Goal: Complete application form: Complete application form

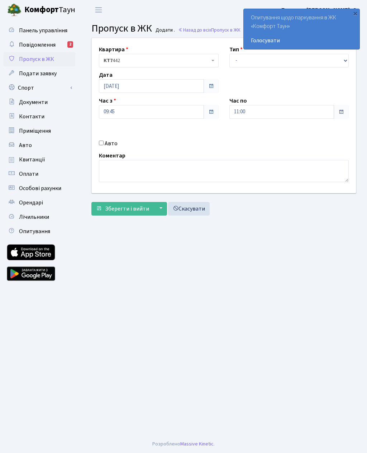
click at [104, 145] on input "Авто" at bounding box center [101, 143] width 5 height 5
checkbox input "true"
type input "Вх7777ох"
click at [240, 59] on select "- Доставка Таксі Гості Сервіс" at bounding box center [290, 61] width 120 height 14
select select "3"
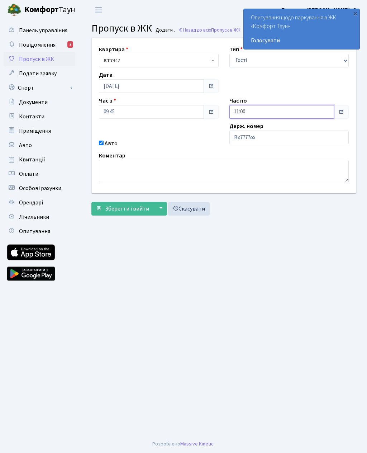
click at [246, 108] on input "11:00" at bounding box center [282, 112] width 105 height 14
click at [251, 136] on icon at bounding box center [249, 136] width 19 height 19
click at [250, 136] on icon at bounding box center [249, 136] width 19 height 19
click at [249, 135] on icon at bounding box center [249, 136] width 19 height 19
click at [248, 139] on icon at bounding box center [249, 136] width 19 height 19
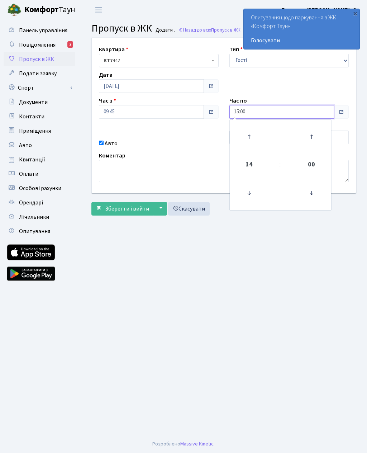
click at [249, 135] on icon at bounding box center [249, 136] width 19 height 19
click at [249, 137] on icon at bounding box center [249, 136] width 19 height 19
click at [249, 135] on icon at bounding box center [249, 136] width 19 height 19
type input "18:00"
click at [184, 241] on main "Admin Пропуск в ЖК Додати Пропуск в ЖК Додати . Назад до всіх Пропуск в ЖК Квар…" at bounding box center [224, 227] width 287 height 415
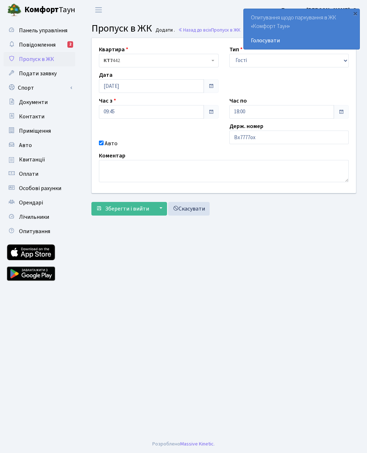
click at [125, 208] on span "Зберегти і вийти" at bounding box center [127, 209] width 44 height 8
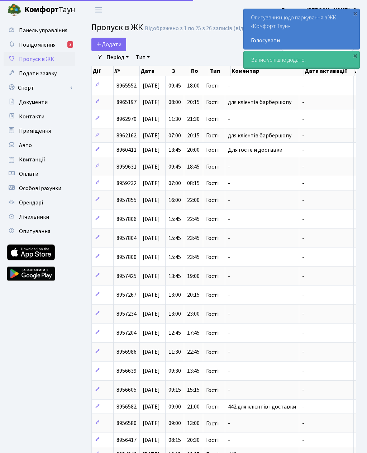
select select "25"
